Goal: Task Accomplishment & Management: Complete application form

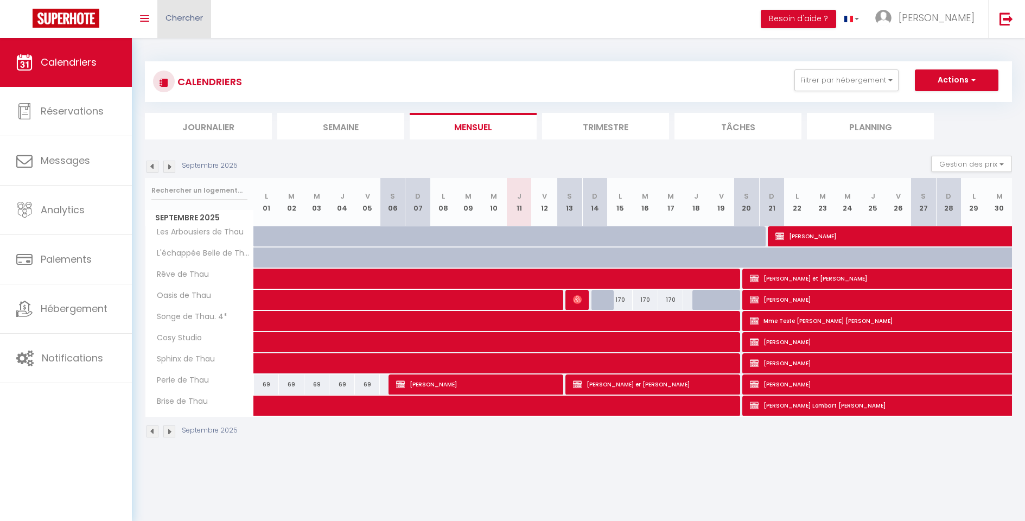
click at [182, 25] on link "Chercher" at bounding box center [184, 19] width 54 height 38
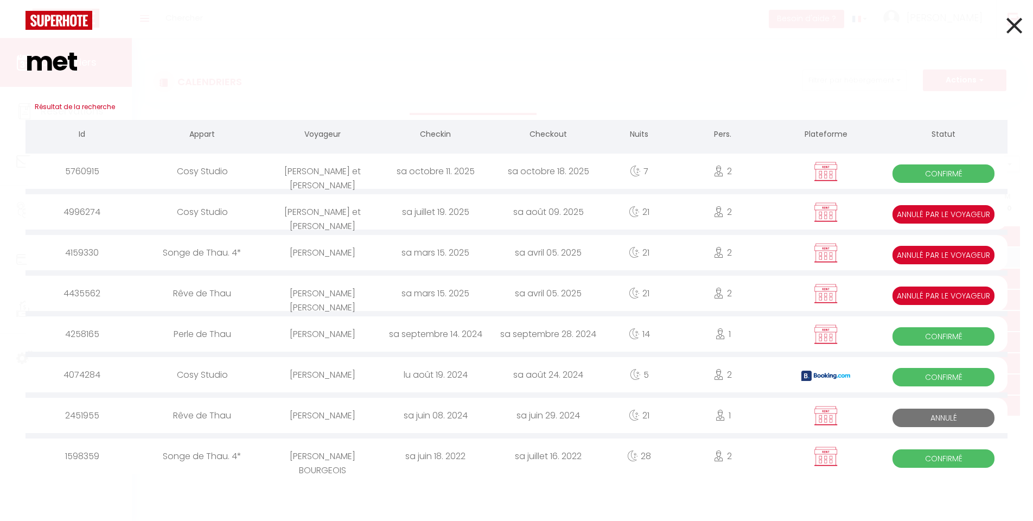
type input "met"
click at [309, 177] on div "[PERSON_NAME] et [PERSON_NAME]" at bounding box center [322, 170] width 113 height 35
select select
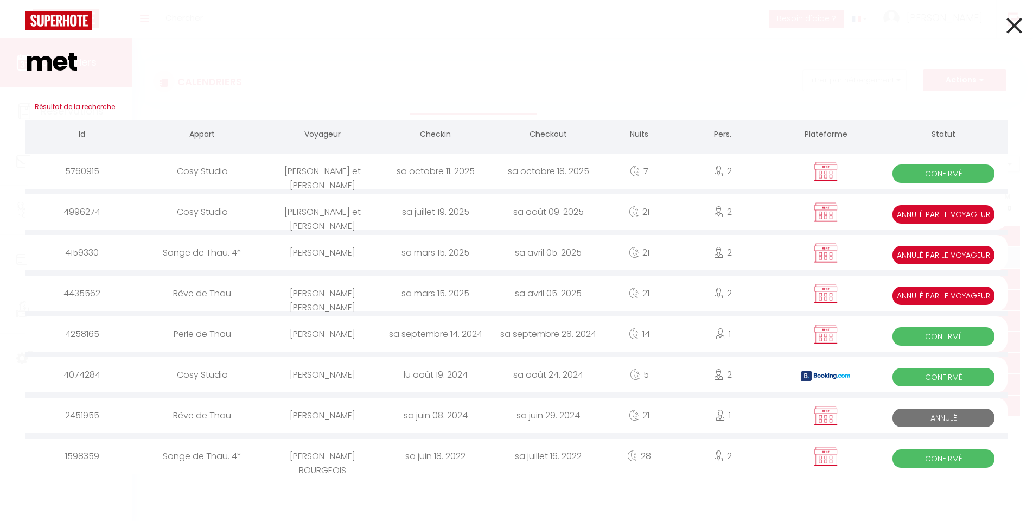
select select
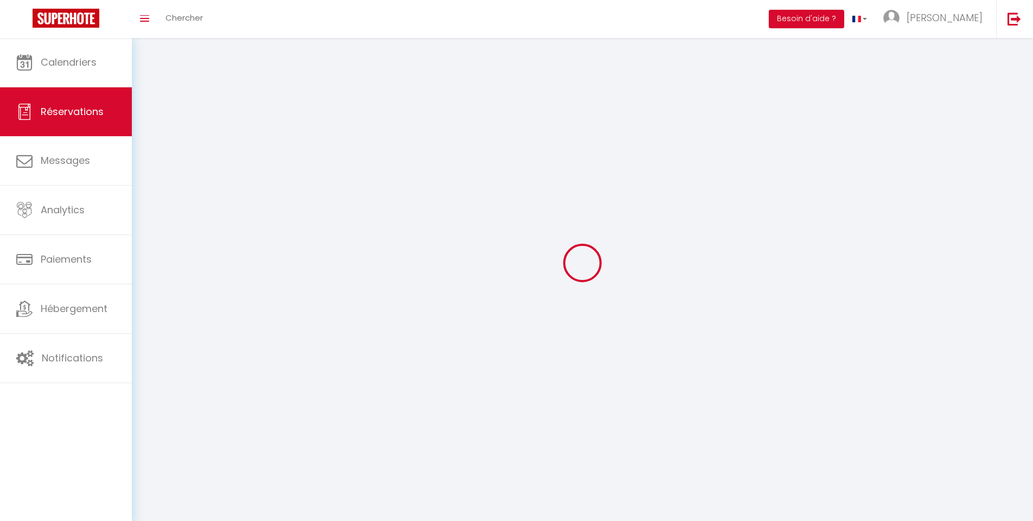
select select
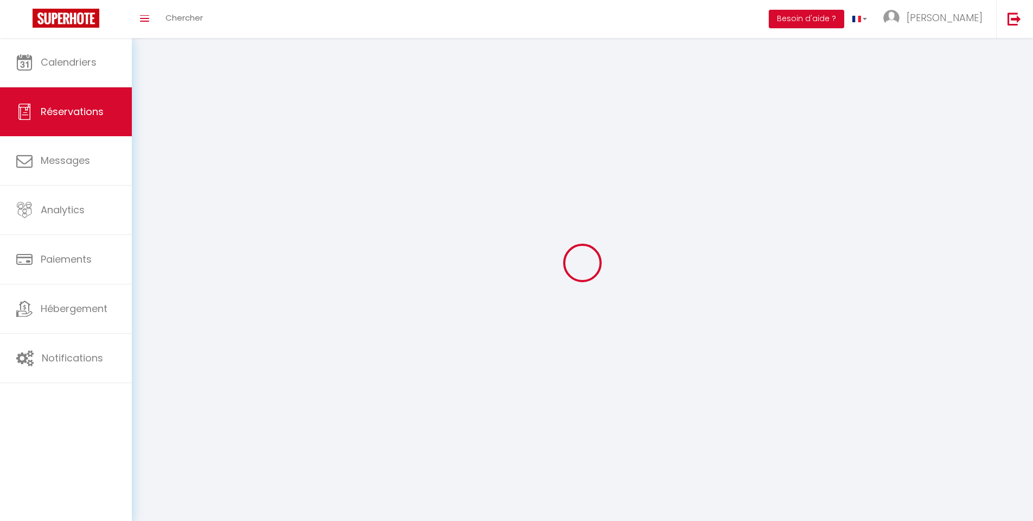
select select
checkbox input "false"
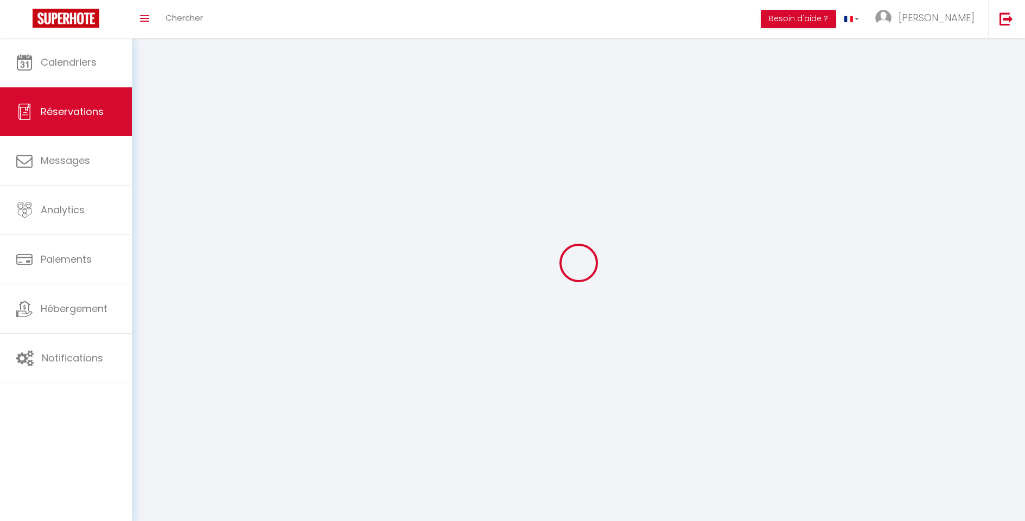
select select
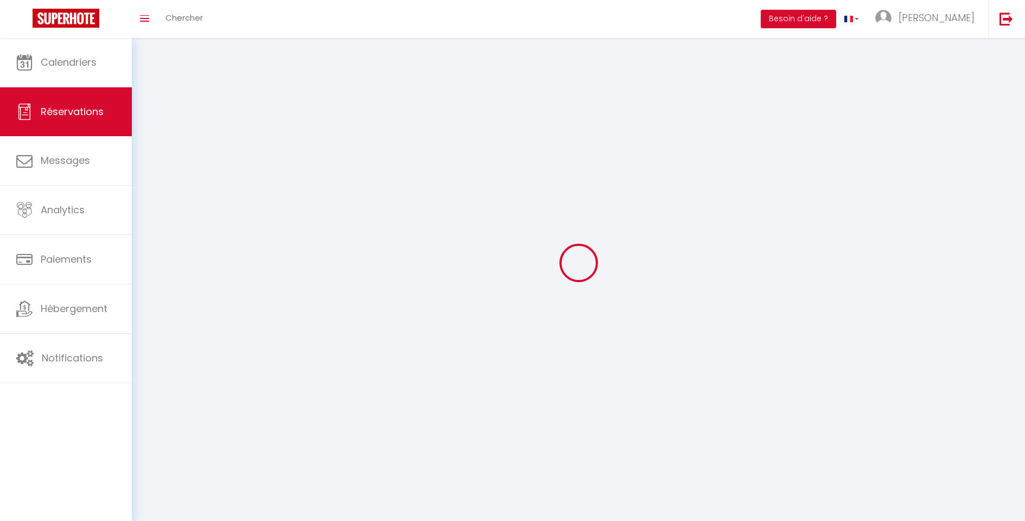
select select
checkbox input "false"
select select
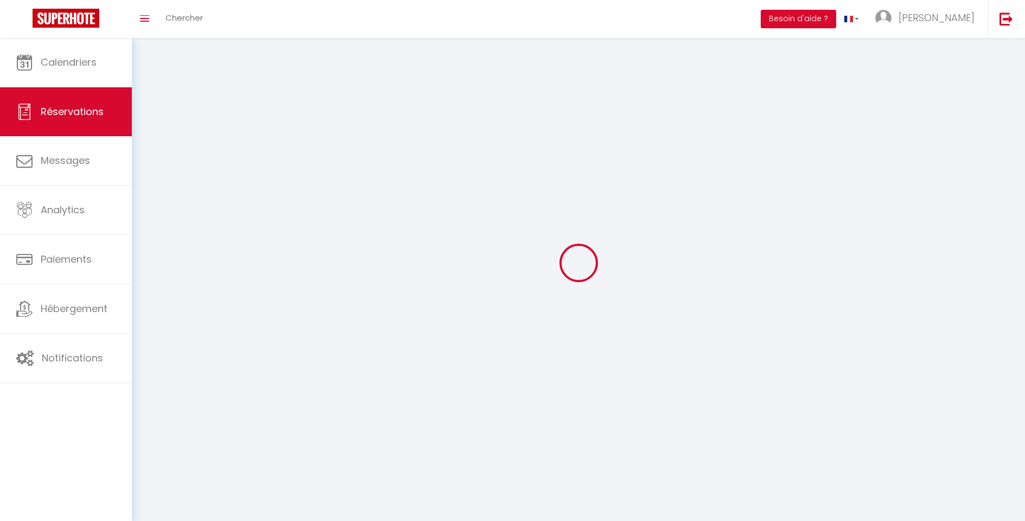
select select
checkbox input "false"
select select
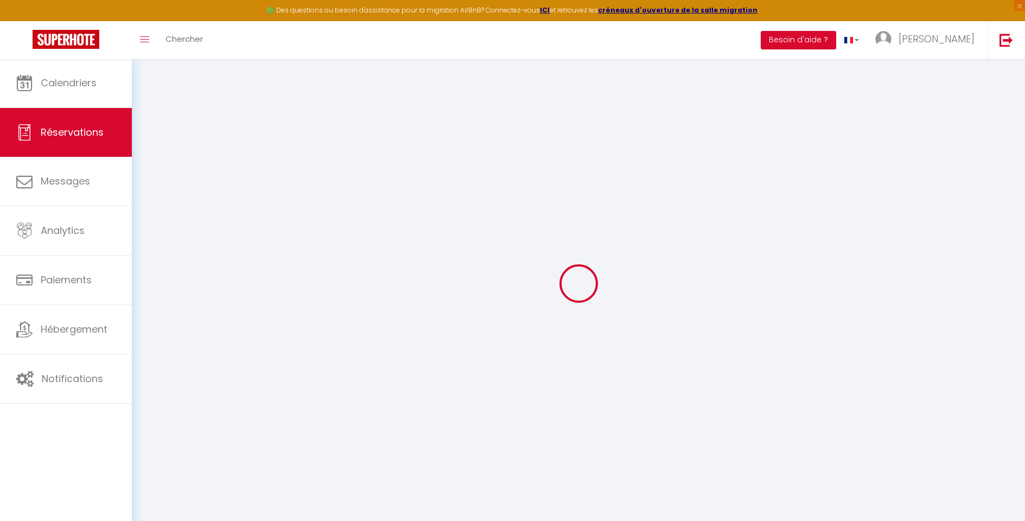
type input "[PERSON_NAME] et [PERSON_NAME]"
type input "Metzger"
type input "[PERSON_NAME][EMAIL_ADDRESS][DOMAIN_NAME]"
type input "0603506626"
type input "66700"
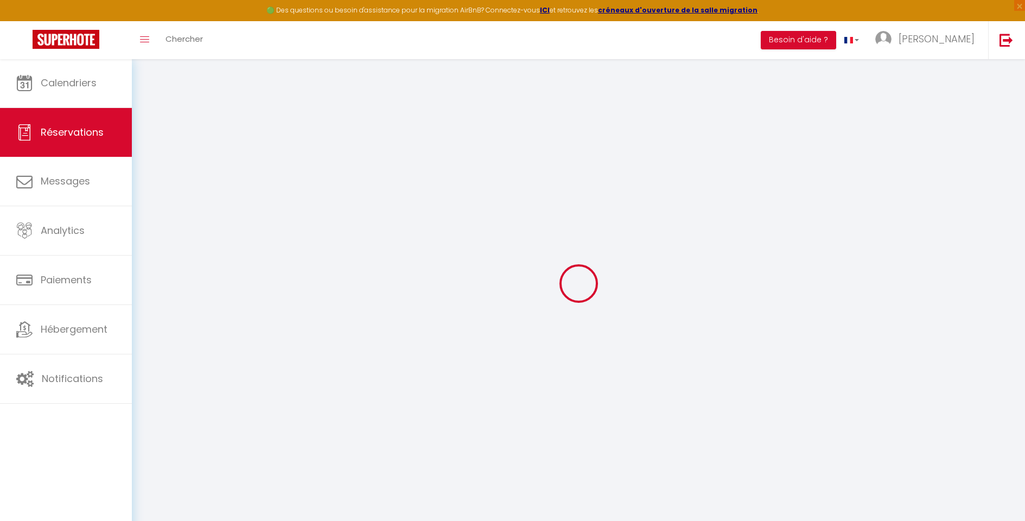
type input "[STREET_ADDRESS]"
type input "Argeles sur mer."
select select "FR"
select select "27465"
select select "1"
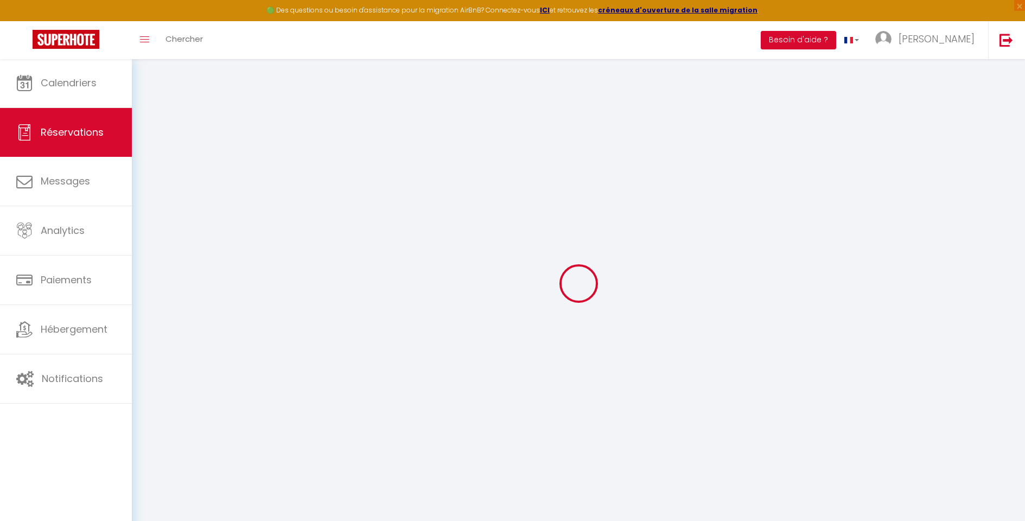
type input "[DATE]"
select select
type input "[DATE]"
select select
type input "2"
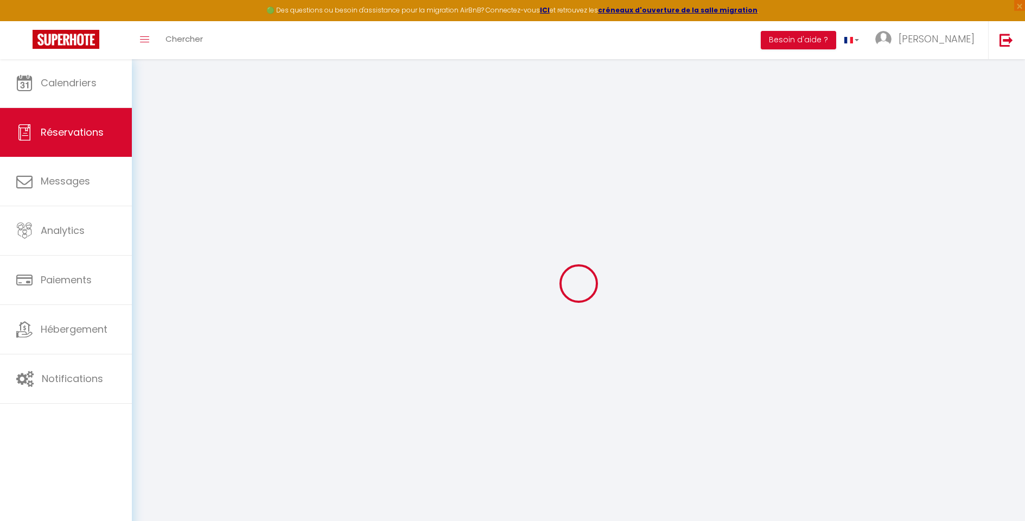
select select "12"
select select
type input "280"
checkbox input "true"
type input "0"
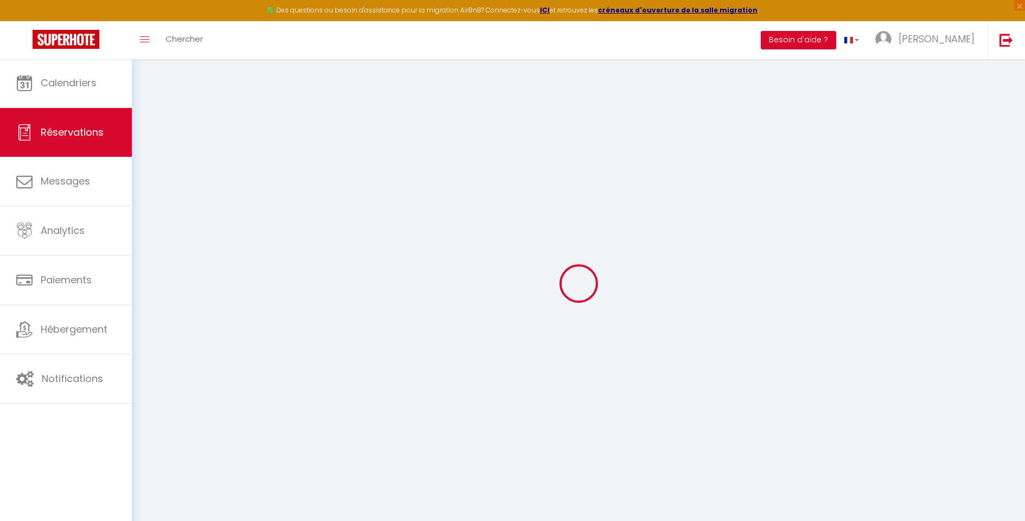
type input "0"
select select
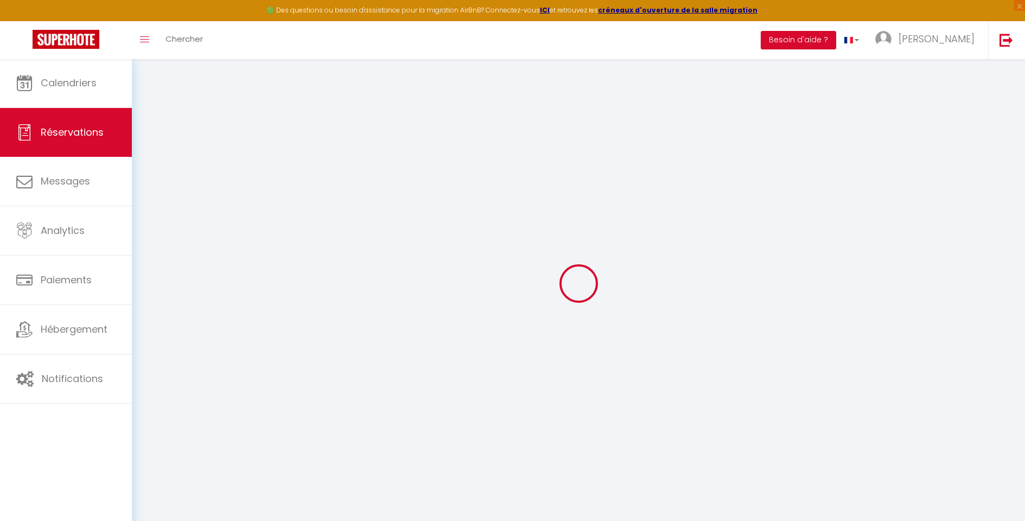
select select "14"
checkbox input "true"
select select
checkbox input "true"
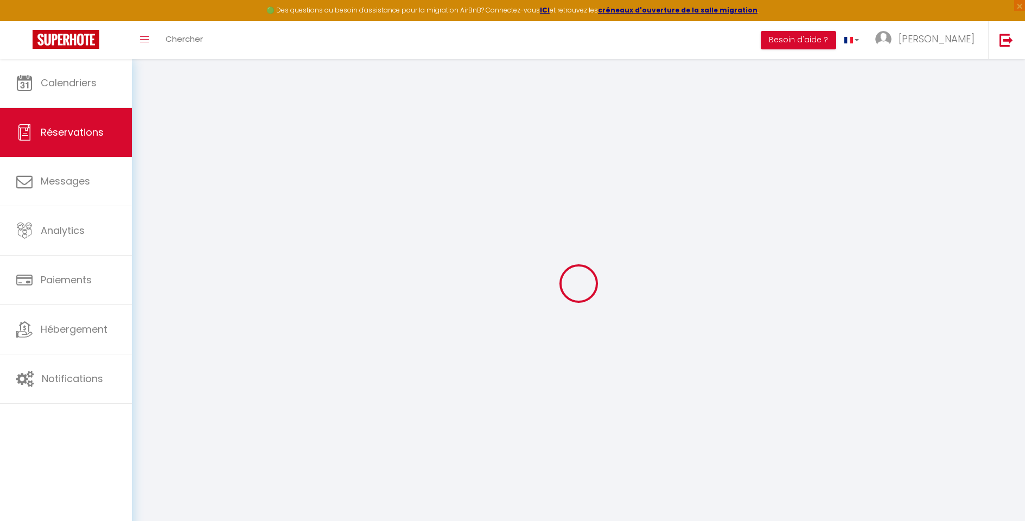
select select
checkbox input "true"
type textarea "envoie du mail de décalage de cure ok Attente retour et envoie à une amie de [P…"
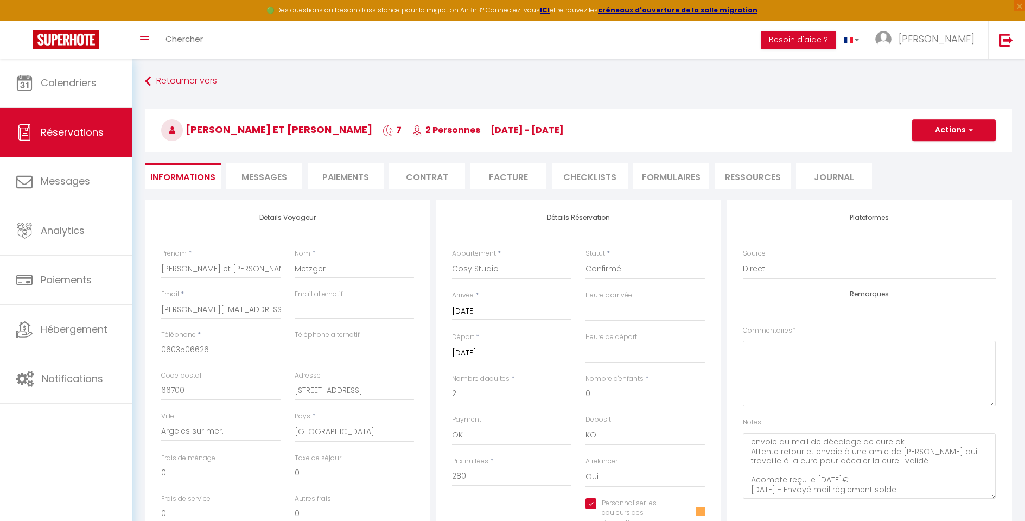
type input "16.1"
select select
checkbox input "true"
select select "14:00"
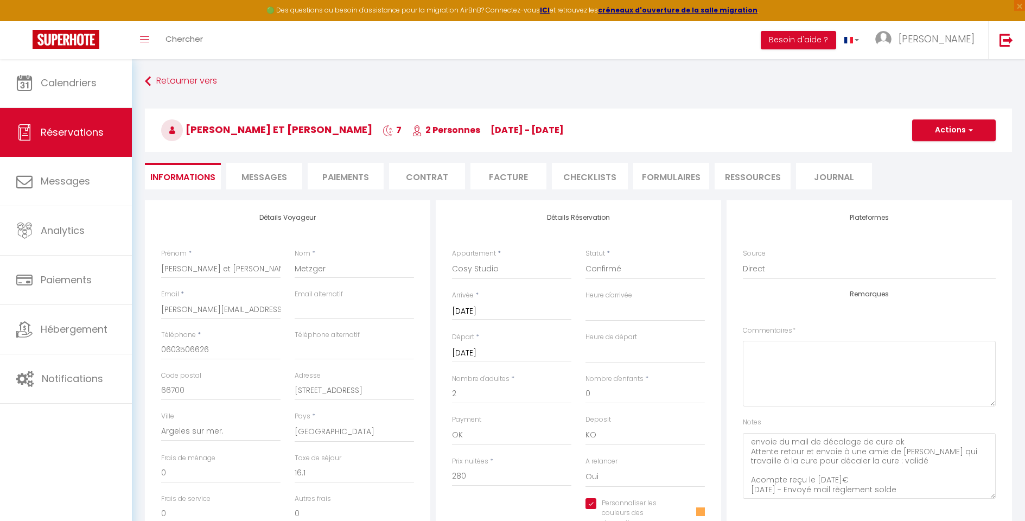
select select "11:00"
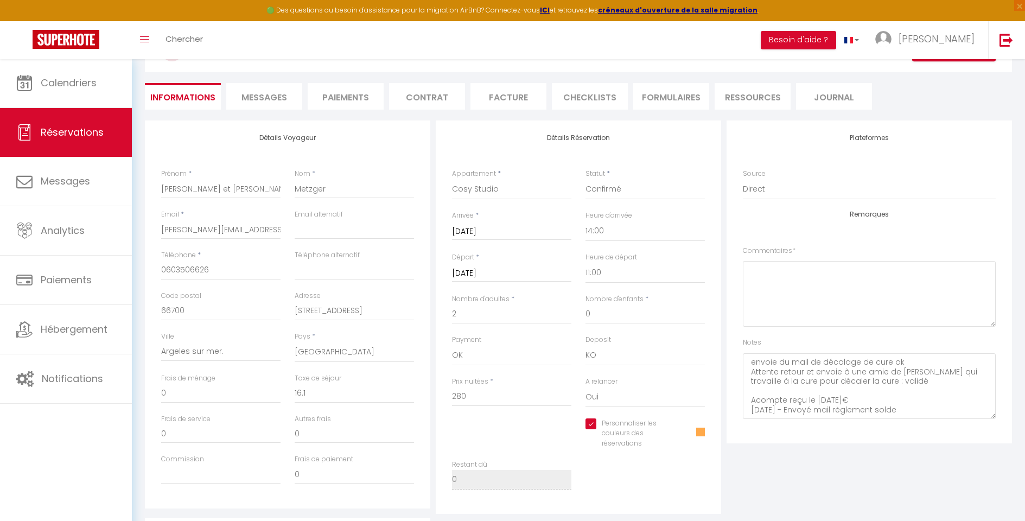
scroll to position [82, 0]
click at [343, 99] on li "Paiements" at bounding box center [346, 94] width 76 height 27
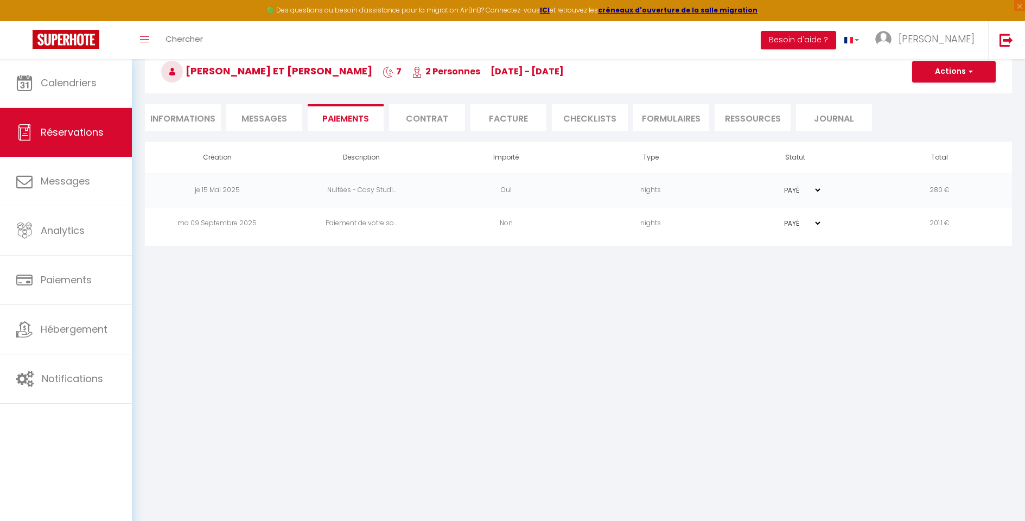
scroll to position [59, 0]
click at [169, 117] on li "Informations" at bounding box center [183, 117] width 76 height 27
select select "0"
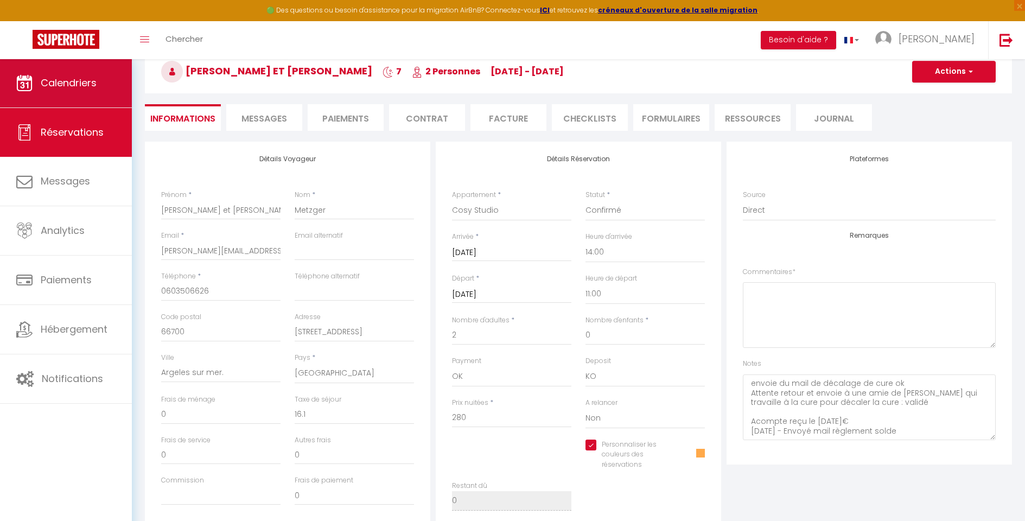
click at [54, 84] on span "Calendriers" at bounding box center [69, 83] width 56 height 14
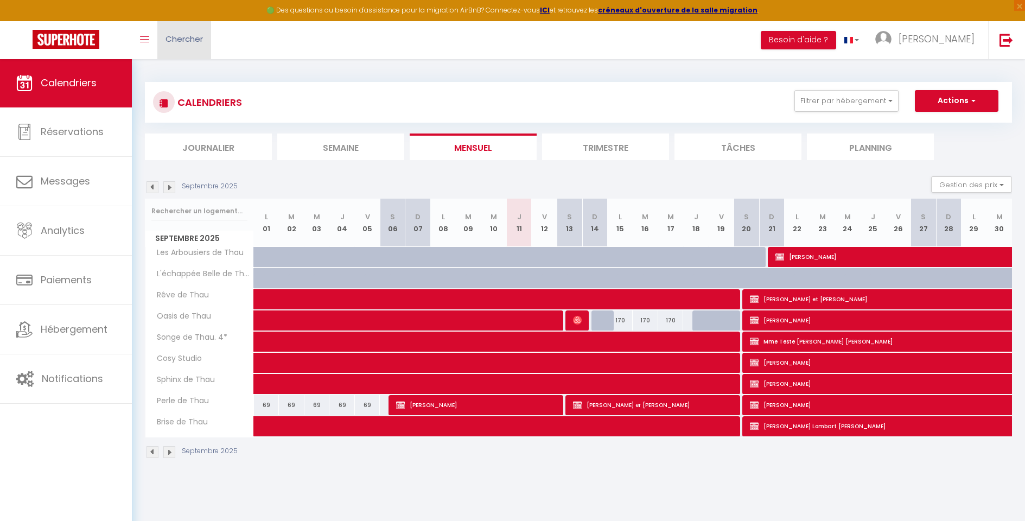
click at [187, 38] on span "Chercher" at bounding box center [183, 38] width 37 height 11
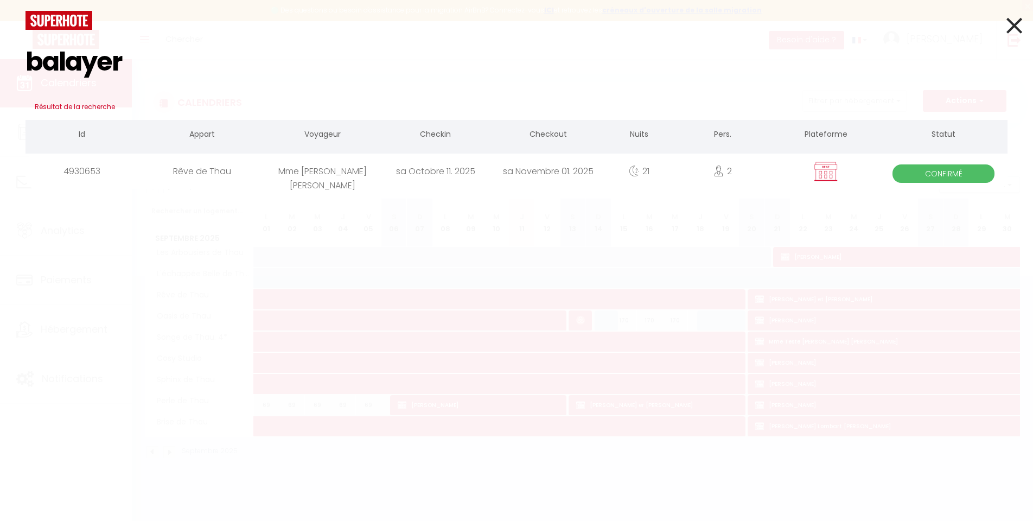
type input "balayer"
click at [404, 179] on div "sa Octobre 11. 2025" at bounding box center [435, 170] width 113 height 35
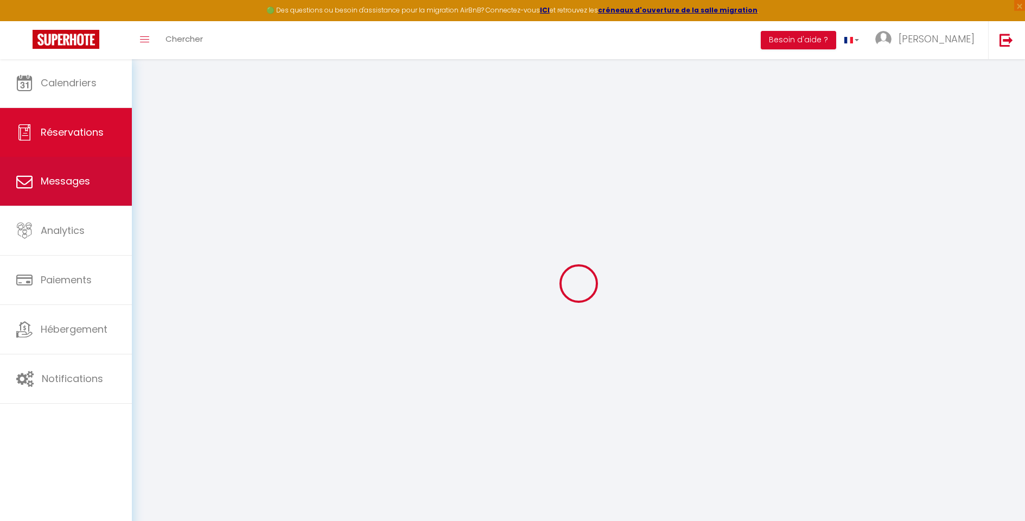
type input "Mme [PERSON_NAME]"
type input "[PERSON_NAME]"
type input "[EMAIL_ADDRESS][DOMAIN_NAME]"
type input "0648790363"
type input "93470"
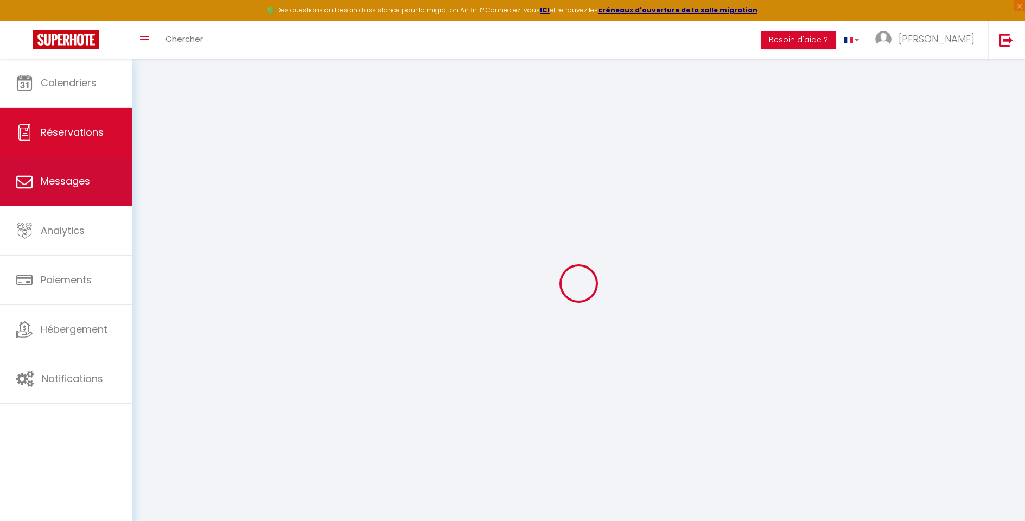
type input "16 ALLEE DU PARC"
type input "COUBRON"
select select "FR"
select select "7652"
select select "1"
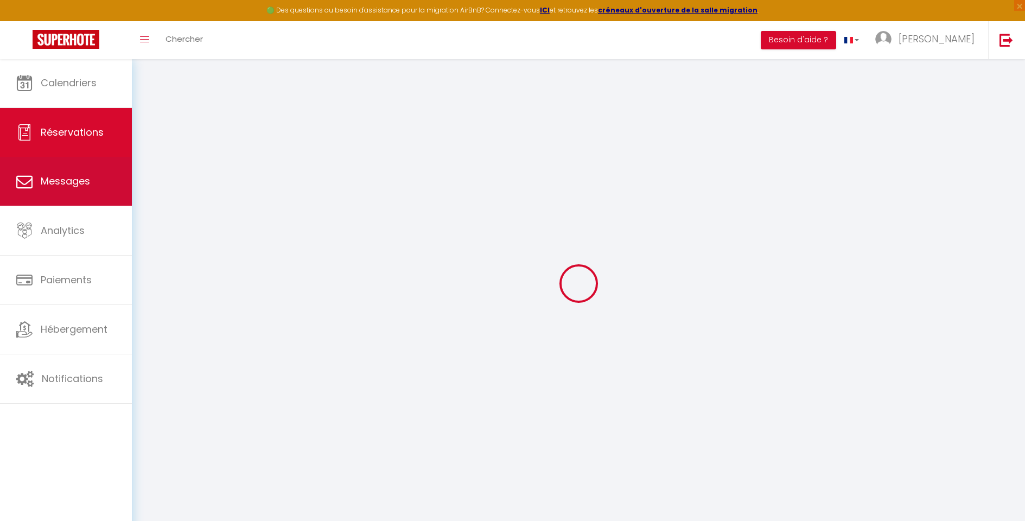
type input "[DATE]"
select select
type input "[DATE]"
select select
type input "2"
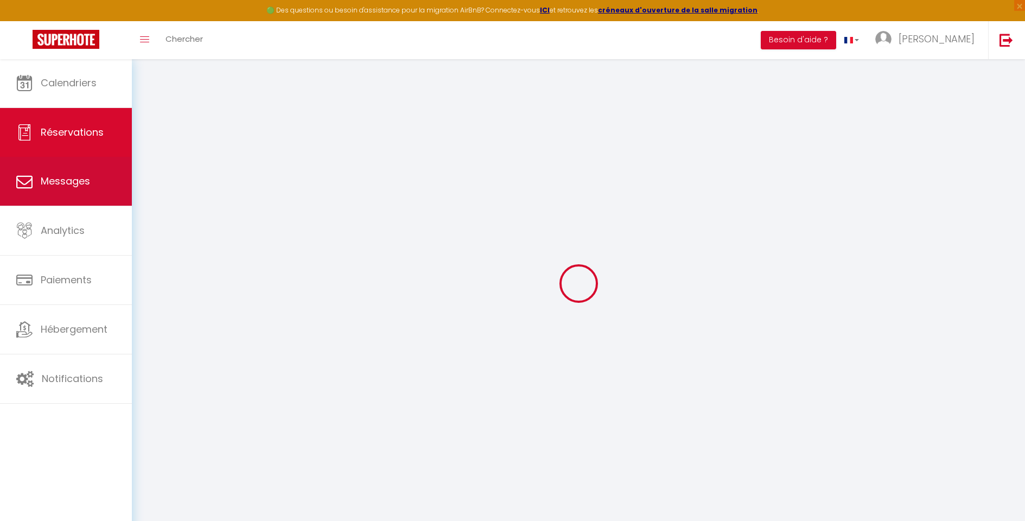
select select "12"
select select
type input "1310"
checkbox input "true"
type input "72.66"
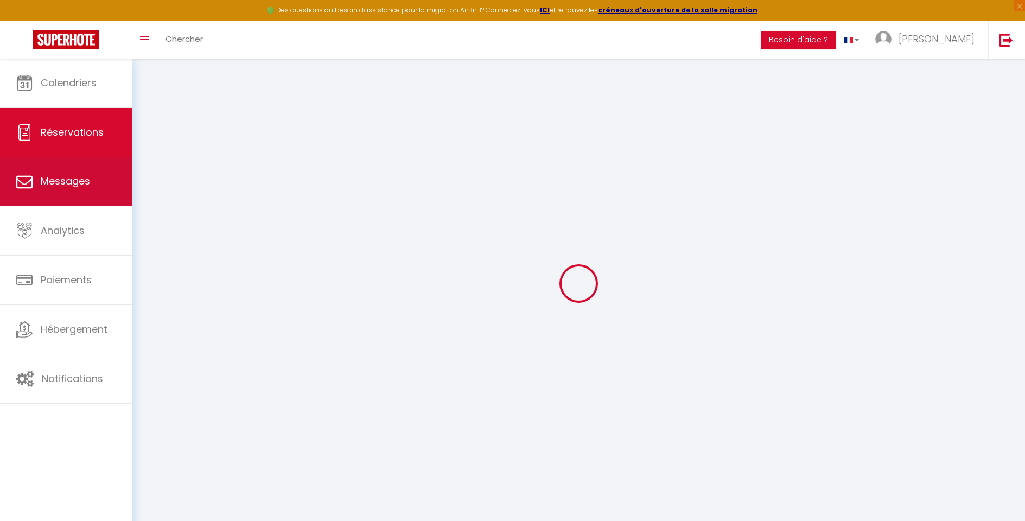
type input "0"
select select
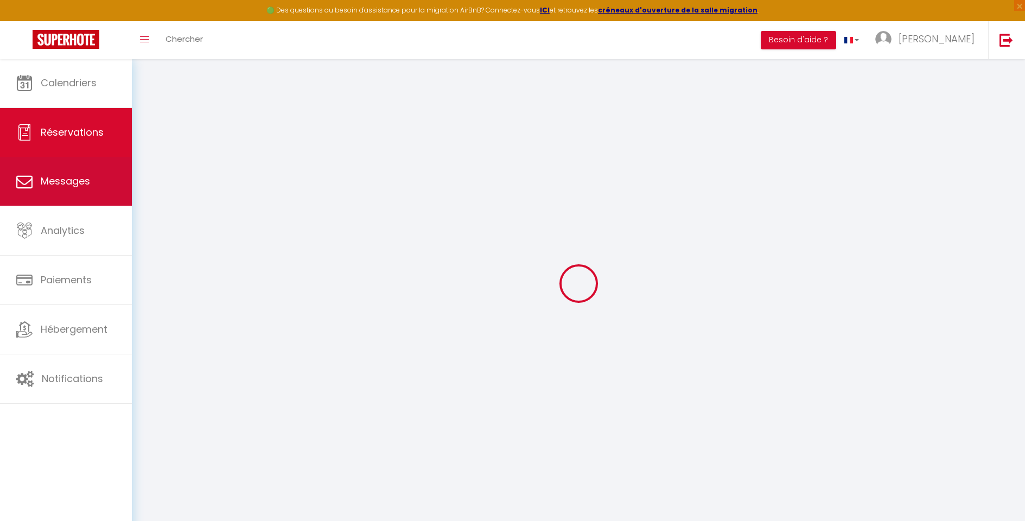
select select "14"
checkbox input "true"
select select
checkbox input "true"
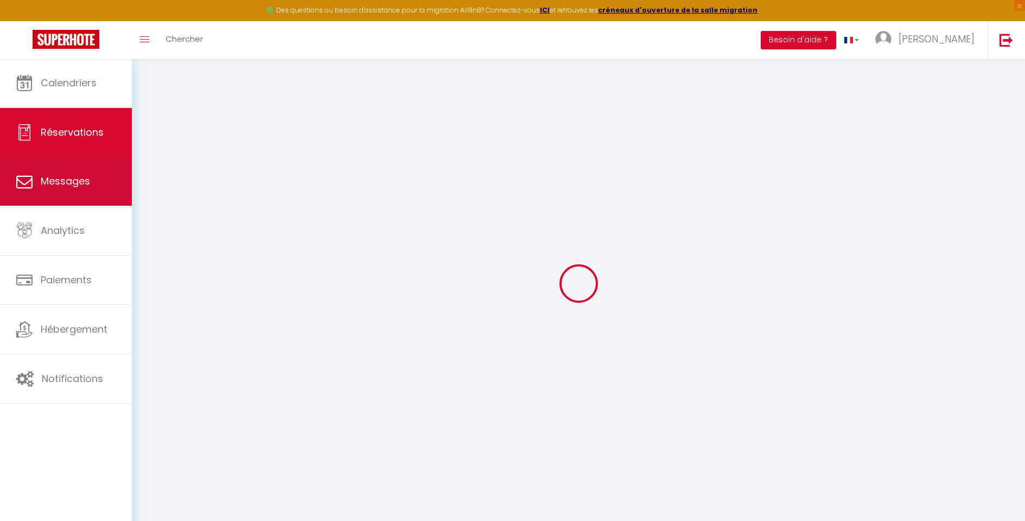
select select
checkbox input "true"
select select
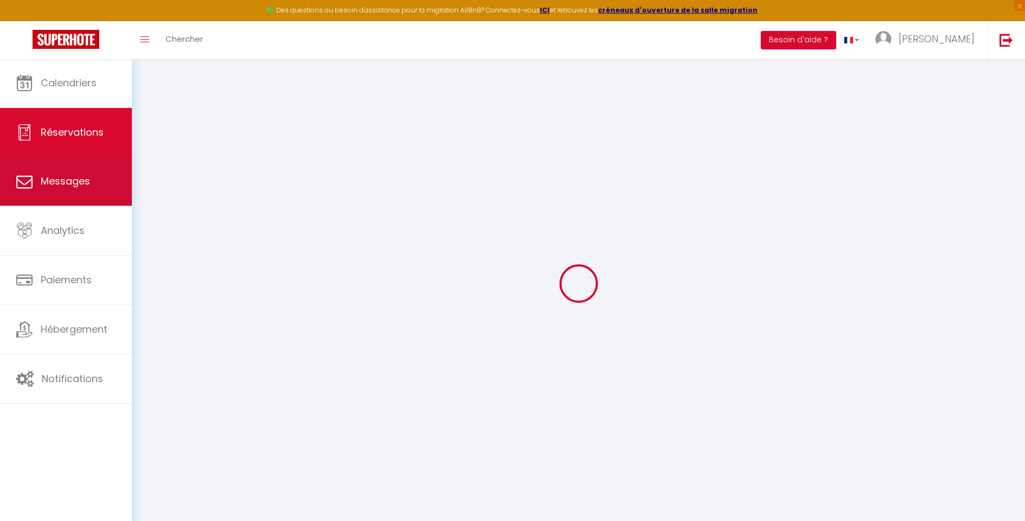
checkbox input "true"
type textarea "Avec petit chien Tequel + faire deux factures (une pour Madame et une pour Mons…"
type input "72.66"
select select
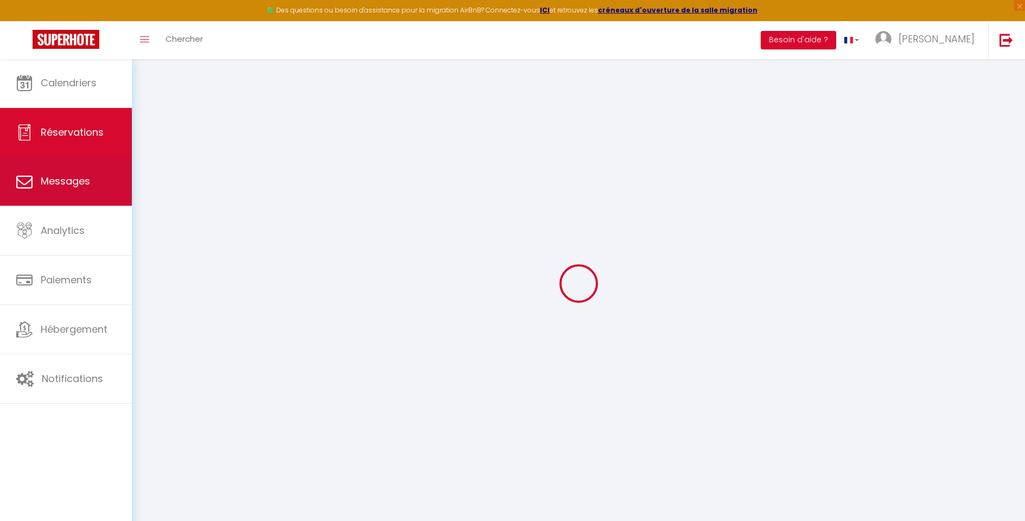
checkbox input "true"
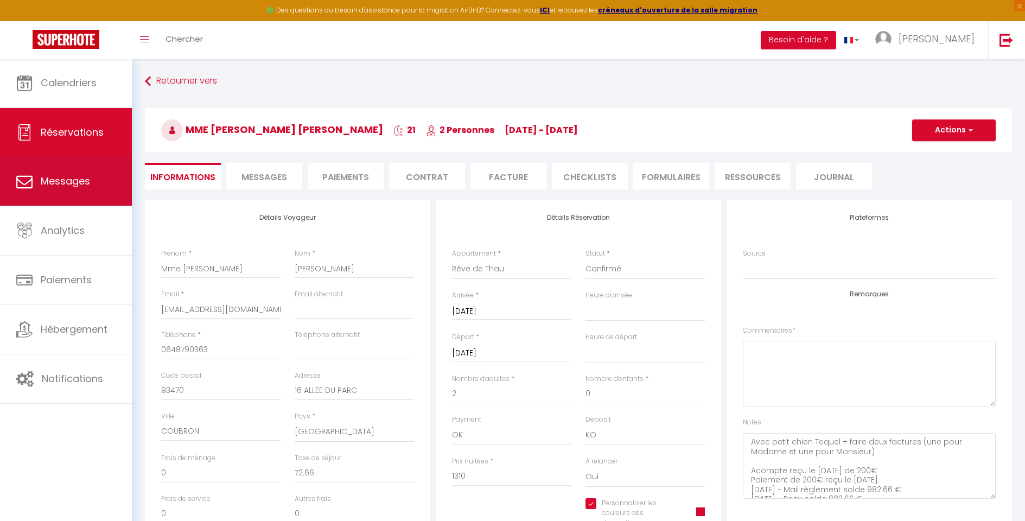
select select "14:00"
select select "11:00"
checkbox input "true"
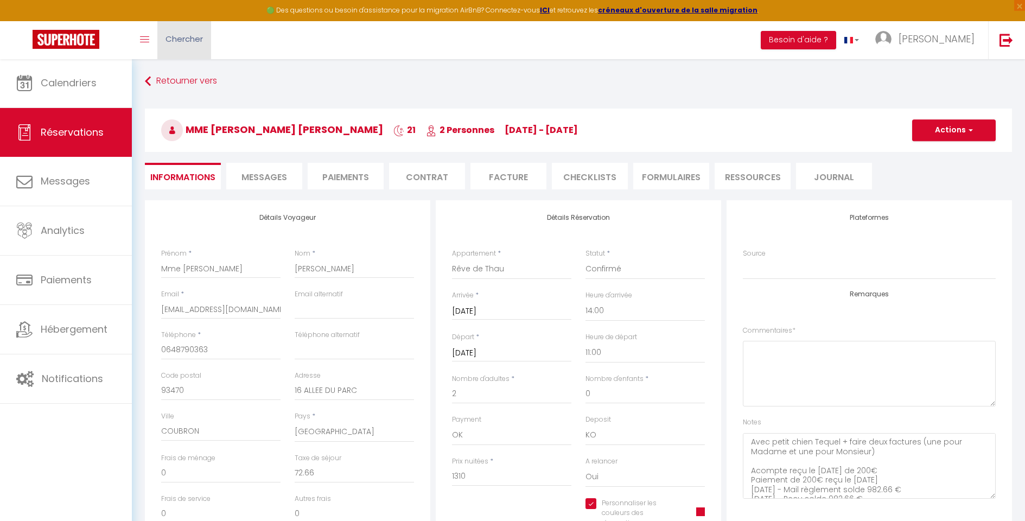
click at [178, 49] on link "Chercher" at bounding box center [184, 40] width 54 height 38
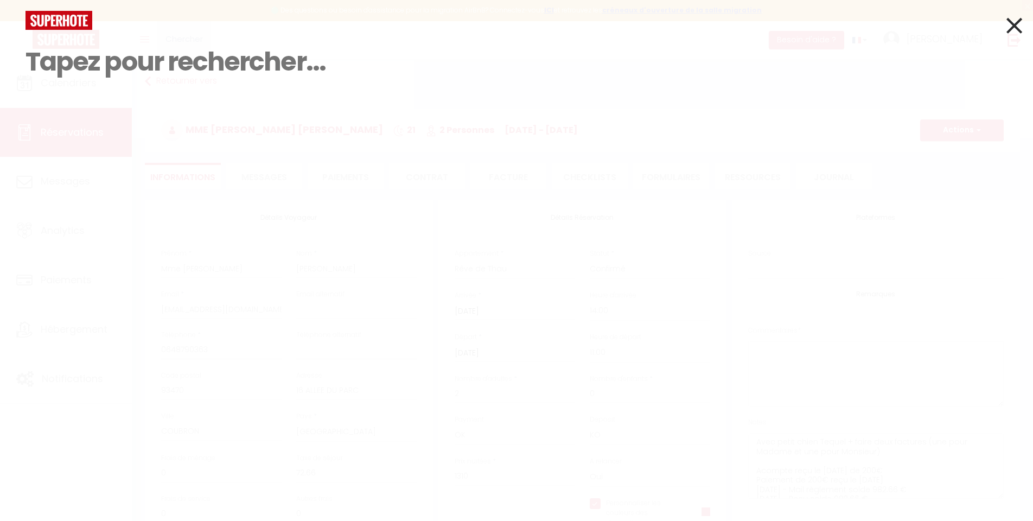
paste input "[PERSON_NAME][EMAIL_ADDRESS][DOMAIN_NAME]"
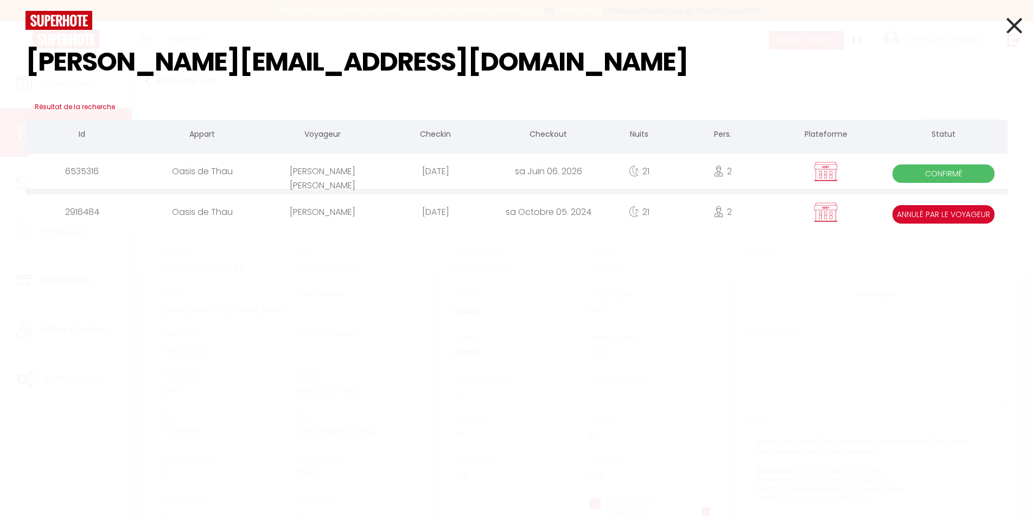
type input "[PERSON_NAME][EMAIL_ADDRESS][DOMAIN_NAME]"
click at [355, 171] on div "[PERSON_NAME] [PERSON_NAME]" at bounding box center [322, 170] width 113 height 35
checkbox input "true"
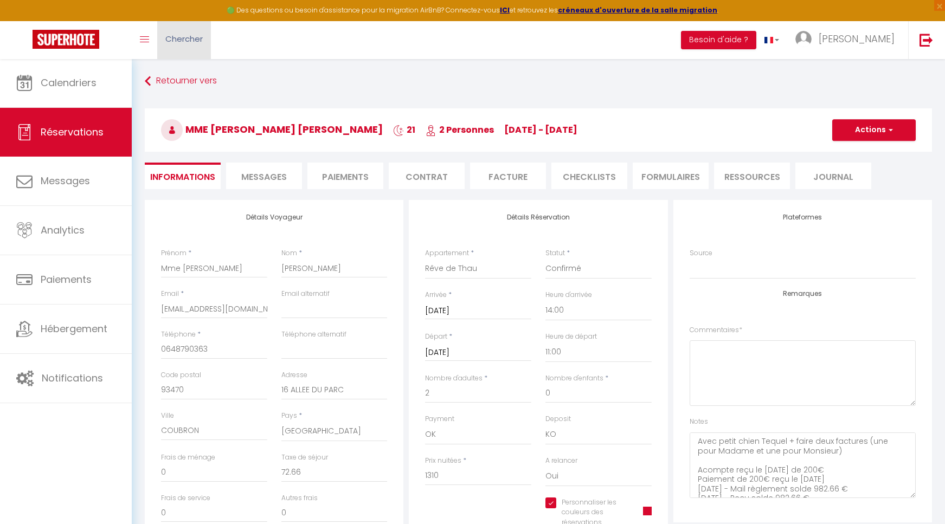
click at [190, 47] on link "Chercher" at bounding box center [184, 40] width 54 height 38
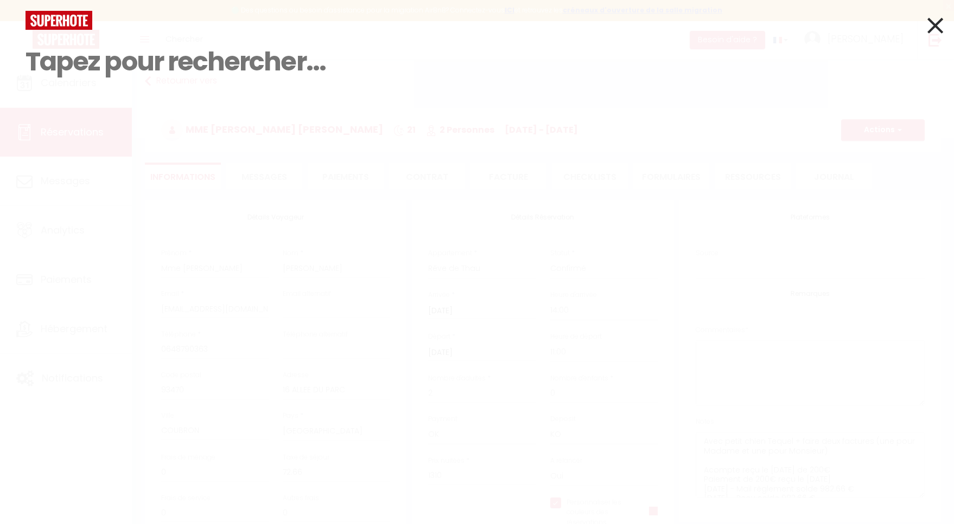
paste input "[PERSON_NAME][EMAIL_ADDRESS][DOMAIN_NAME]"
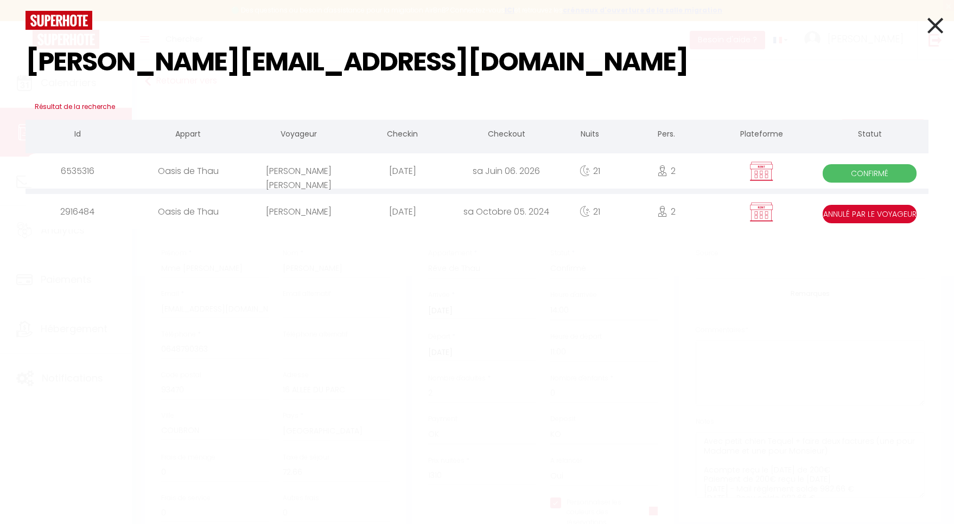
type input "[PERSON_NAME][EMAIL_ADDRESS][DOMAIN_NAME]"
click at [332, 171] on div "[PERSON_NAME] [PERSON_NAME]" at bounding box center [299, 170] width 104 height 35
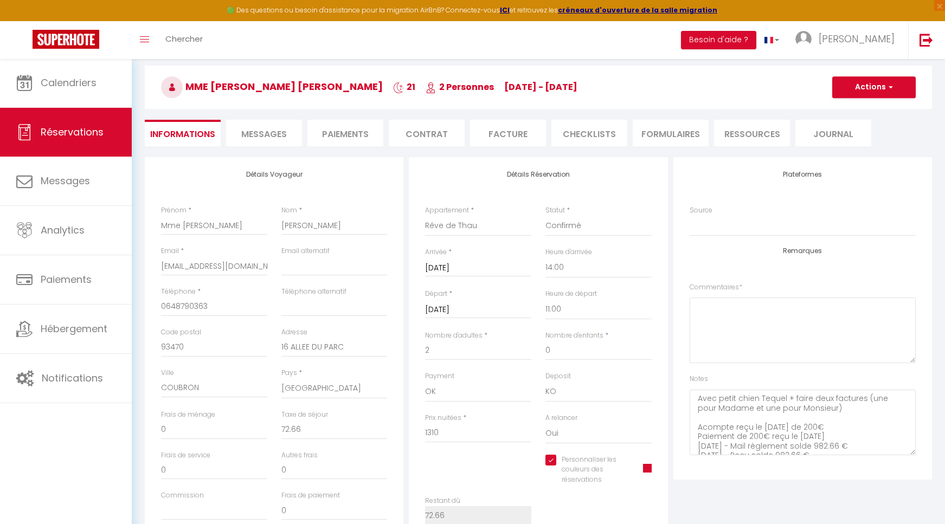
scroll to position [45, 0]
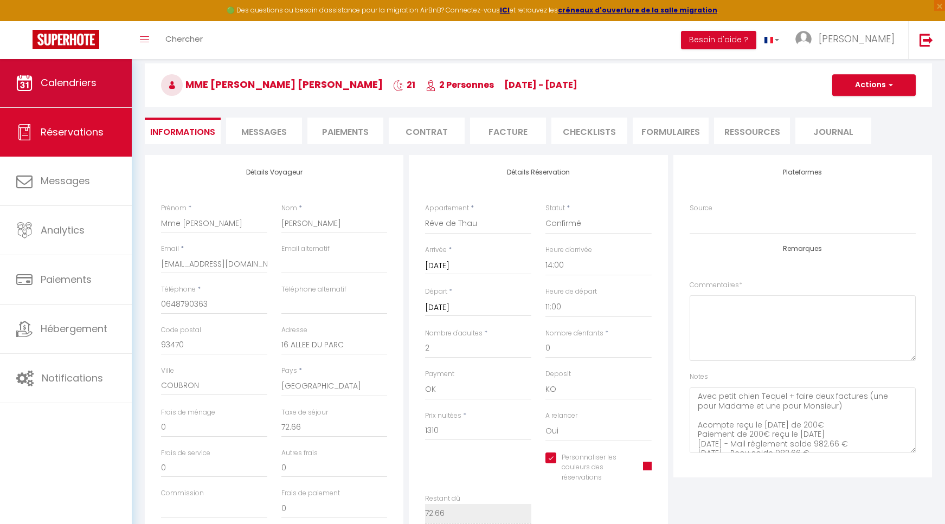
click at [85, 63] on link "Calendriers" at bounding box center [66, 83] width 132 height 49
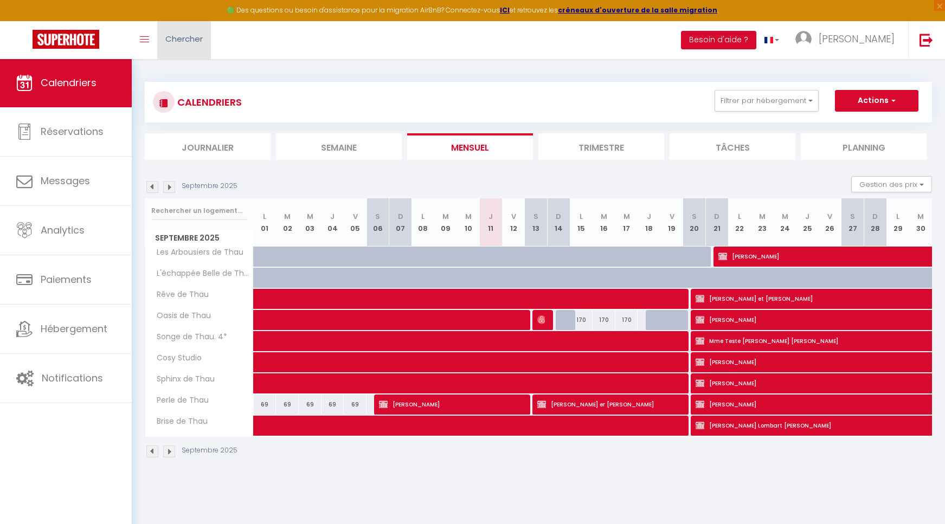
click at [196, 39] on span "Chercher" at bounding box center [183, 38] width 37 height 11
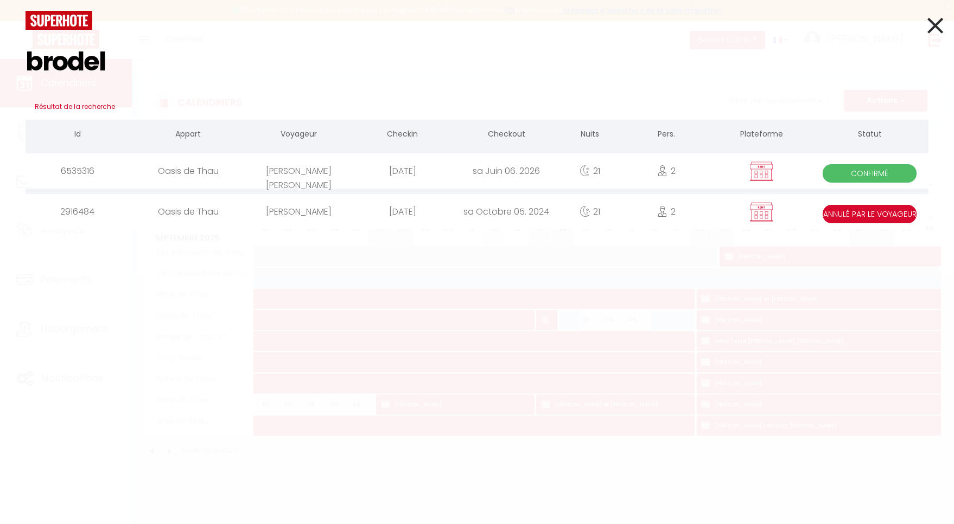
type input "brodel"
click at [374, 171] on div "[DATE]" at bounding box center [402, 170] width 104 height 35
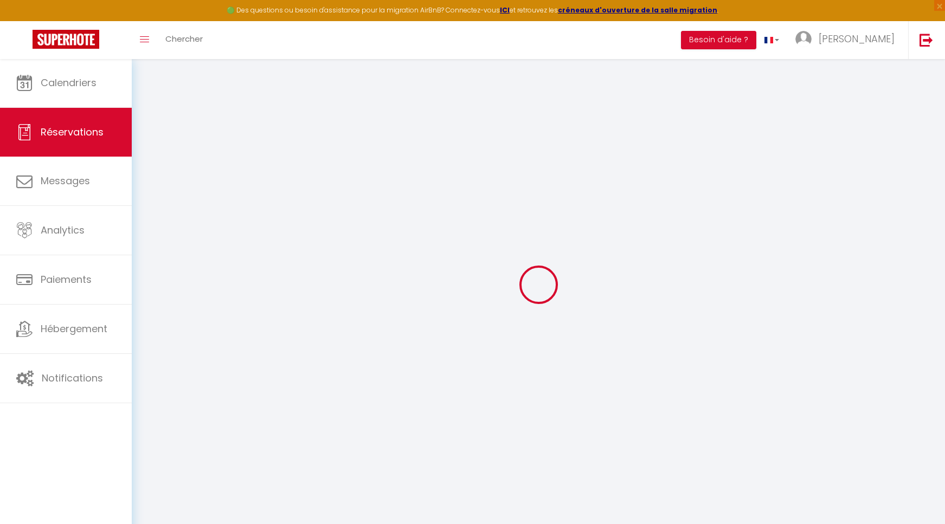
select select
checkbox input "true"
select select
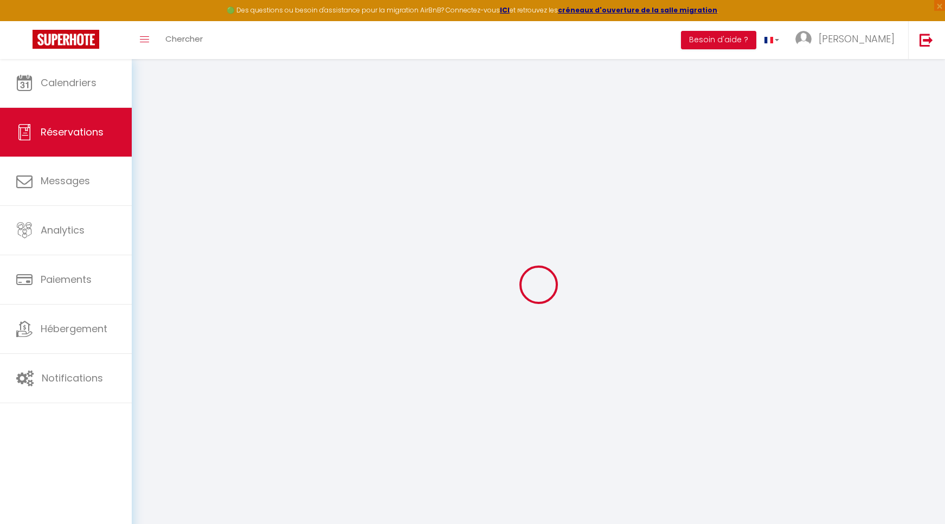
checkbox input "true"
type textarea "[DATE] - Contrat signé [DATE] - Envoyé lien pour acompte 600 € + 9 € de frais"
select select
checkbox input "true"
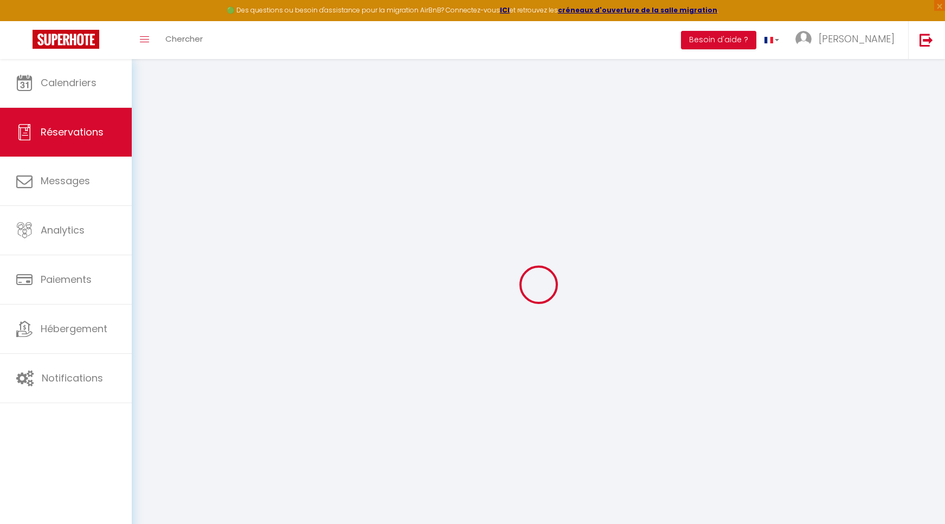
select select
checkbox input "true"
select select "14:00"
select select "11:00"
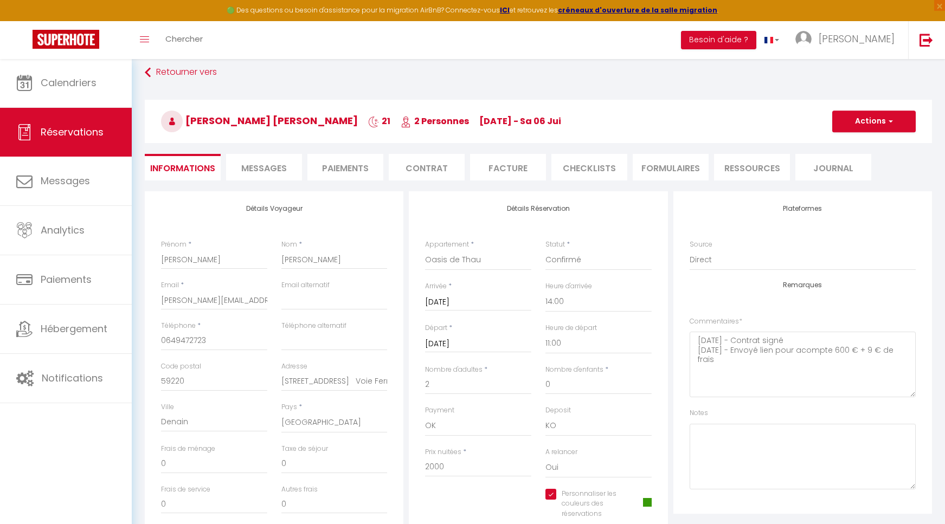
scroll to position [33, 0]
